Goal: Task Accomplishment & Management: Use online tool/utility

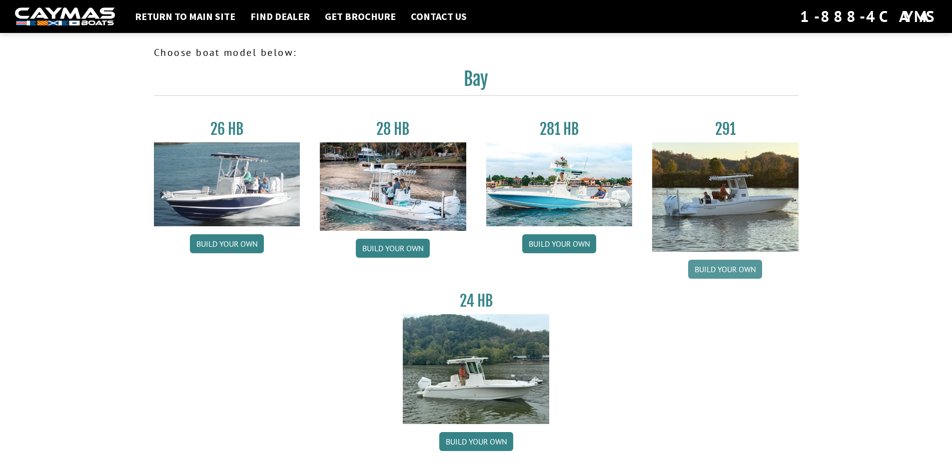
click at [720, 269] on link "Build your own" at bounding box center [725, 269] width 74 height 19
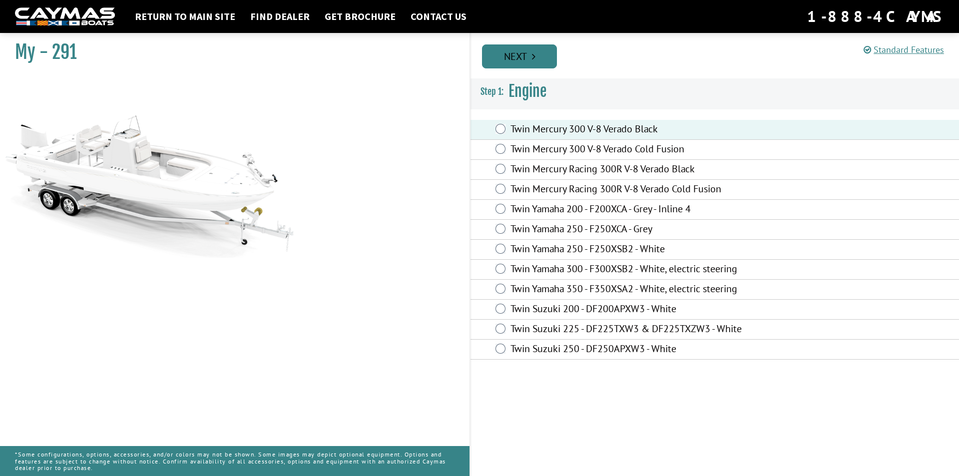
click at [525, 55] on link "Next" at bounding box center [519, 56] width 75 height 24
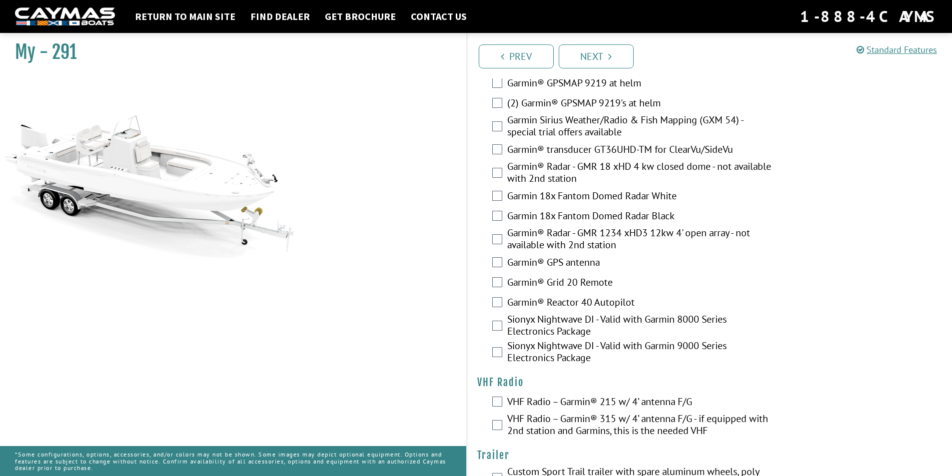
scroll to position [2536, 0]
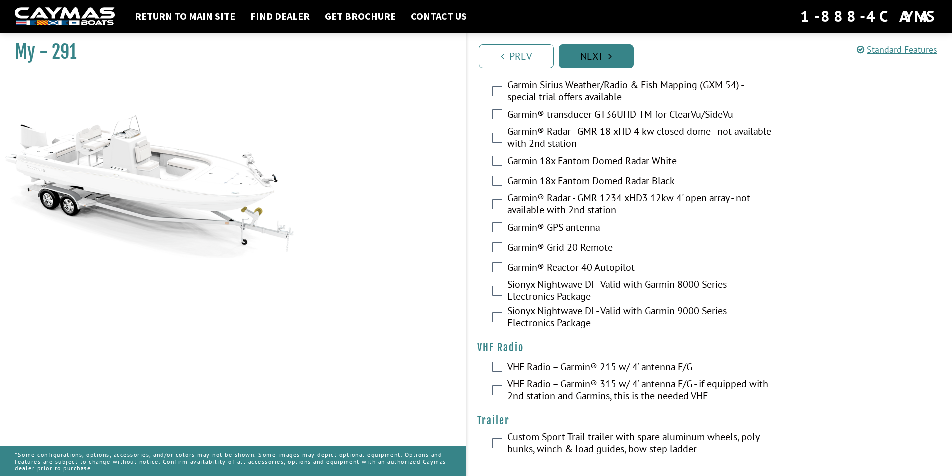
click at [575, 60] on link "Next" at bounding box center [595, 56] width 75 height 24
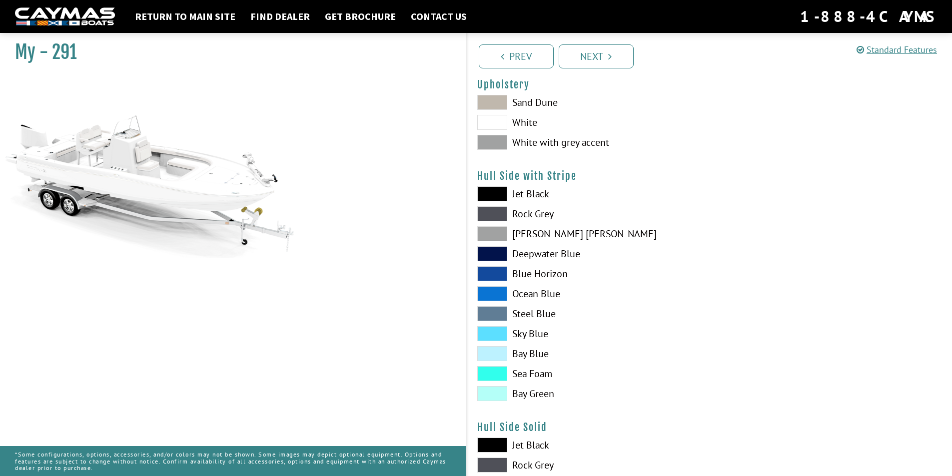
scroll to position [100, 0]
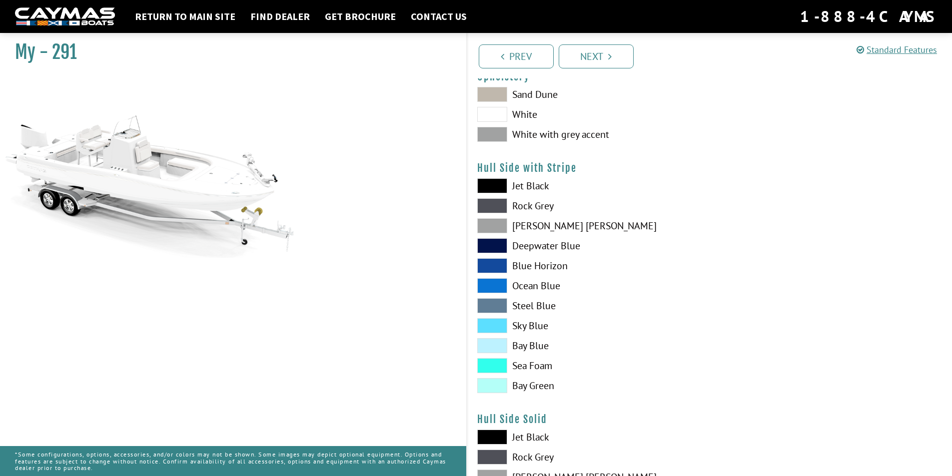
click at [491, 385] on span at bounding box center [492, 385] width 30 height 15
click at [491, 367] on span at bounding box center [492, 365] width 30 height 15
click at [487, 383] on span at bounding box center [492, 385] width 30 height 15
click at [495, 387] on span at bounding box center [492, 385] width 30 height 15
click at [496, 367] on span at bounding box center [492, 365] width 30 height 15
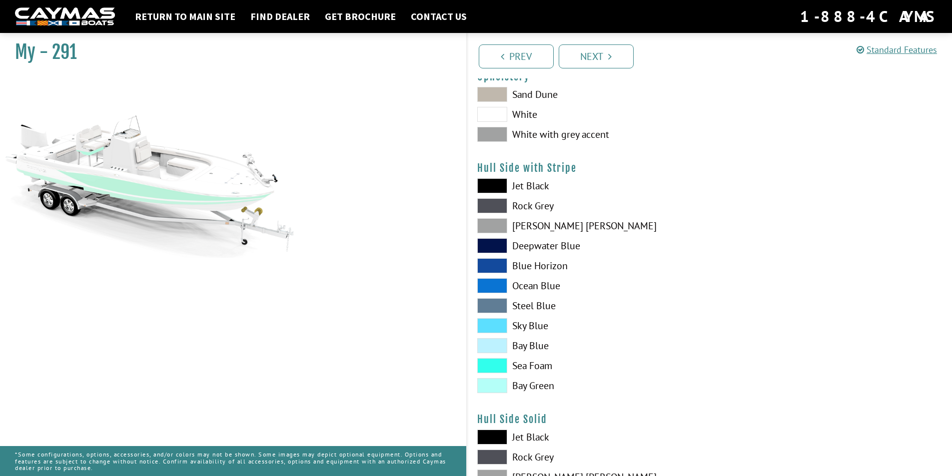
click at [490, 347] on span at bounding box center [492, 345] width 30 height 15
click at [491, 325] on span at bounding box center [492, 325] width 30 height 15
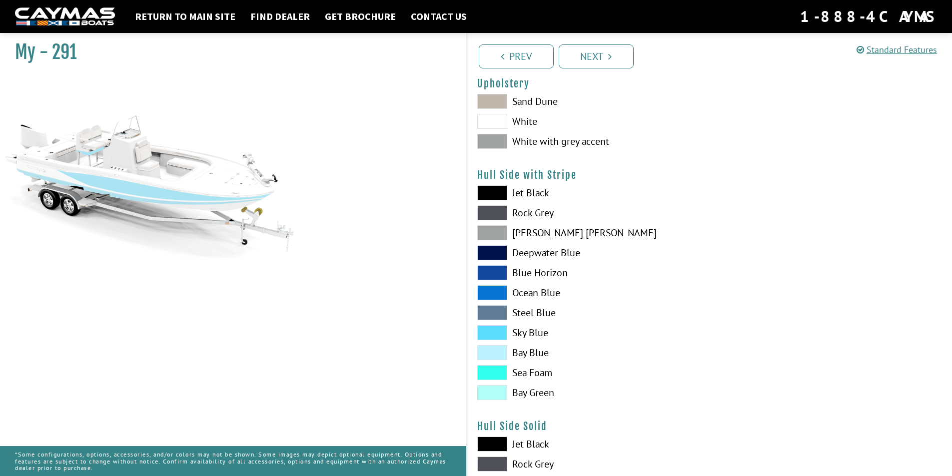
scroll to position [0, 0]
